Goal: Task Accomplishment & Management: Use online tool/utility

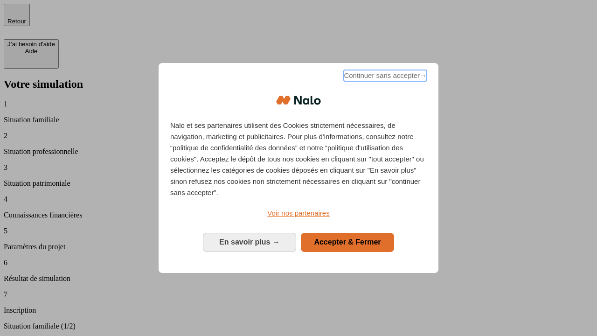
click at [384, 77] on span "Continuer sans accepter →" at bounding box center [385, 75] width 83 height 11
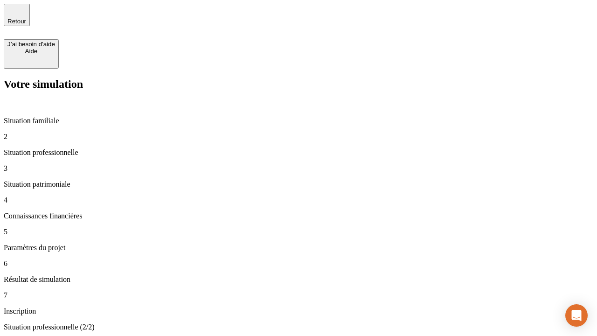
type input "30 000"
type input "0"
type input "1 000"
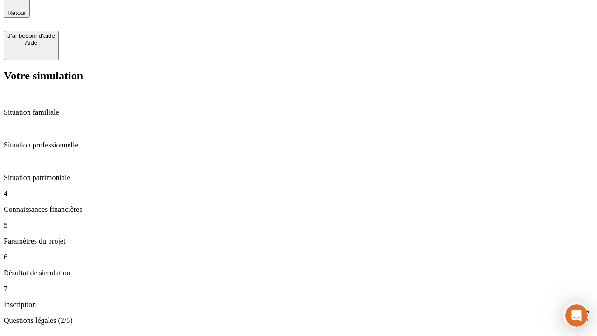
scroll to position [23, 0]
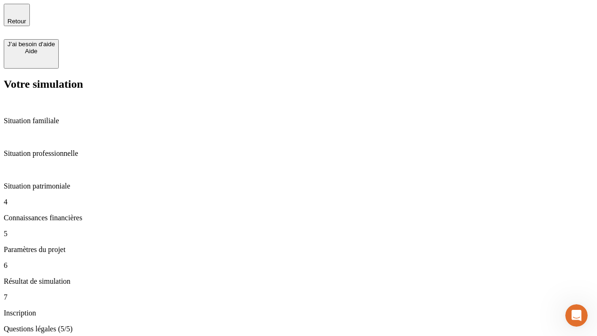
type input "40"
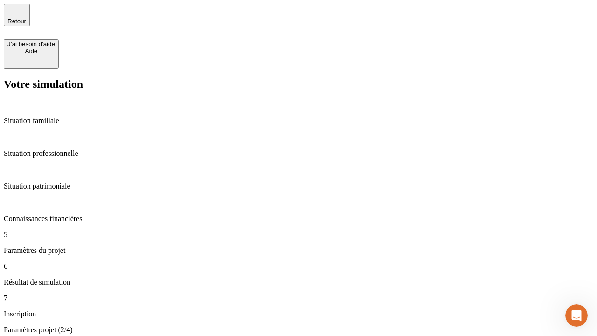
type input "200 000"
type input "640"
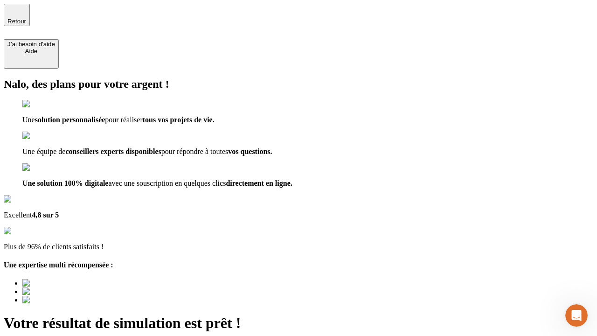
type input "[EMAIL_ADDRESS][DOMAIN_NAME]"
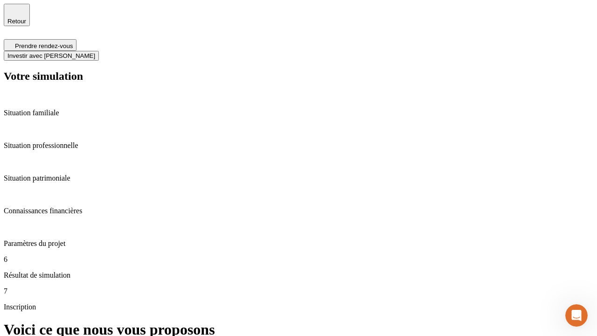
click at [95, 52] on span "Investir avec [PERSON_NAME]" at bounding box center [51, 55] width 88 height 7
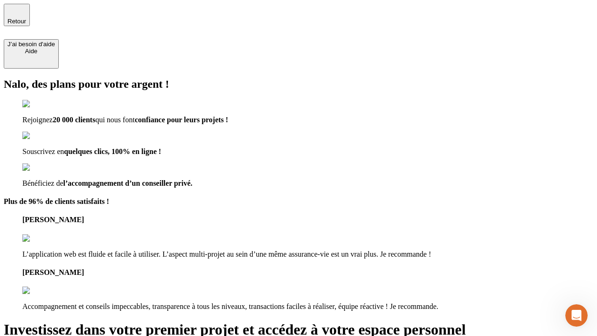
type input "[PERSON_NAME][EMAIL_ADDRESS][DOMAIN_NAME]"
